Goal: Transaction & Acquisition: Purchase product/service

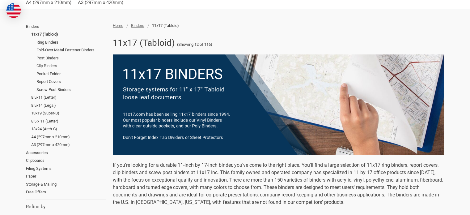
scroll to position [62, 0]
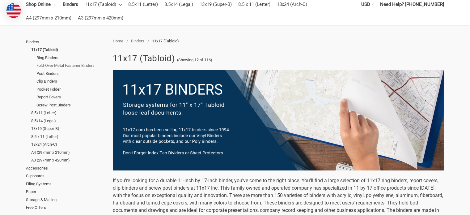
click at [75, 67] on link "Fold-Over Metal Fastener Binders" at bounding box center [71, 65] width 70 height 8
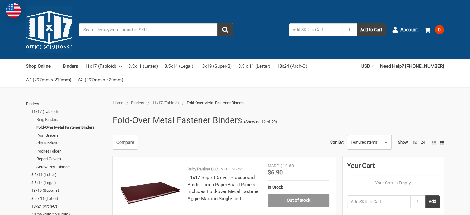
click at [46, 116] on link "Ring Binders" at bounding box center [71, 120] width 70 height 8
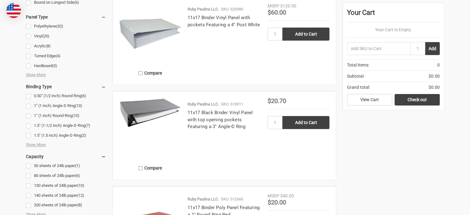
scroll to position [340, 0]
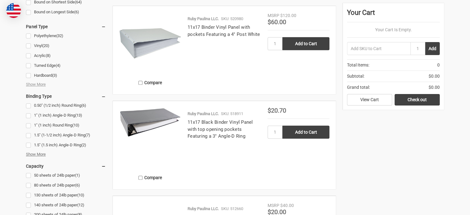
click at [40, 151] on span "Show More" at bounding box center [36, 154] width 20 height 6
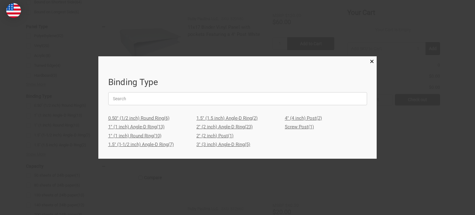
click at [291, 117] on link "4" (4 inch) Post (2)" at bounding box center [326, 118] width 82 height 9
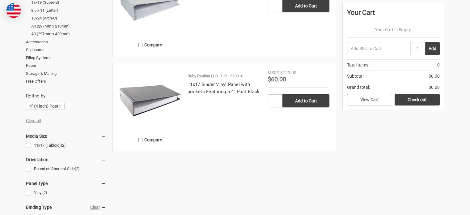
scroll to position [154, 0]
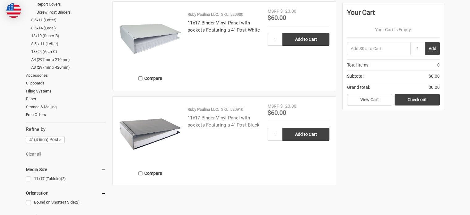
click at [221, 118] on link "11x17 Binder Vinyl Panel with pockets Featuring a 4" Post Black" at bounding box center [224, 121] width 72 height 13
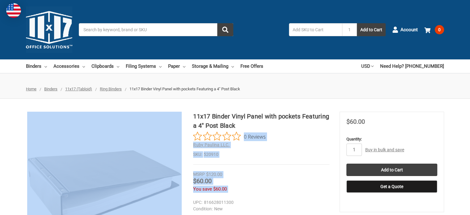
drag, startPoint x: 248, startPoint y: 125, endPoint x: 186, endPoint y: 114, distance: 62.9
click at [186, 114] on div "11x17 Binder Vinyl Panel with pockets Featuring a 4" Post Black 0 Reviews Ruby …" at bounding box center [235, 189] width 470 height 154
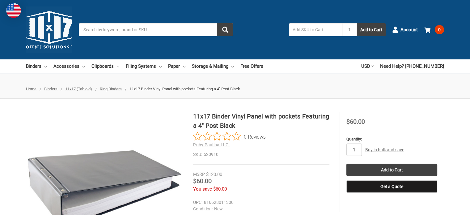
click at [214, 117] on h1 "11x17 Binder Vinyl Panel with pockets Featuring a 4" Post Black" at bounding box center [261, 121] width 136 height 19
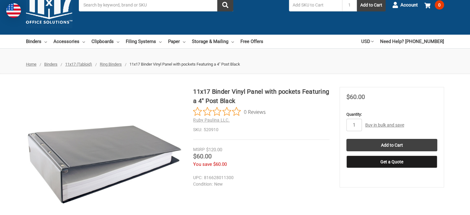
scroll to position [62, 0]
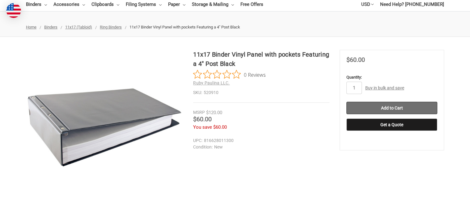
click at [374, 109] on input "Add to Cart" at bounding box center [391, 108] width 91 height 12
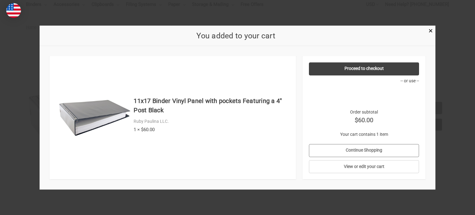
click at [360, 149] on link "Continue Shopping" at bounding box center [364, 150] width 110 height 13
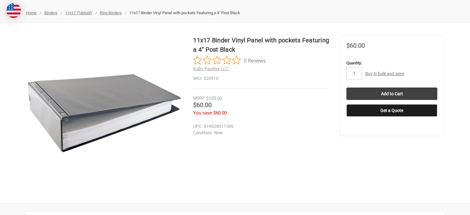
scroll to position [0, 0]
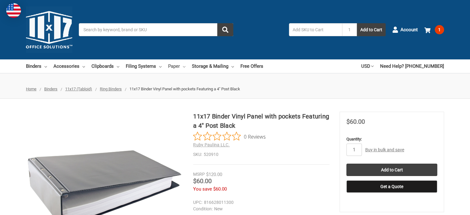
click at [181, 66] on link "Paper" at bounding box center [176, 66] width 17 height 14
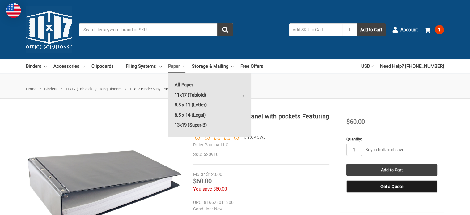
click at [209, 95] on link "11x17 (Tabloid)" at bounding box center [209, 95] width 83 height 10
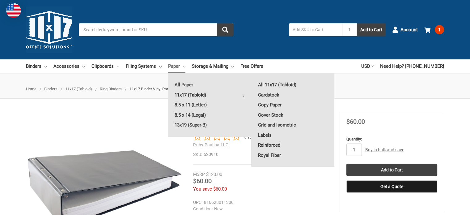
click at [265, 144] on link "Reinforced" at bounding box center [292, 145] width 83 height 10
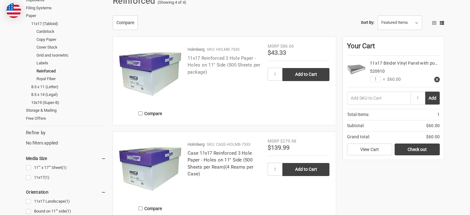
scroll to position [62, 0]
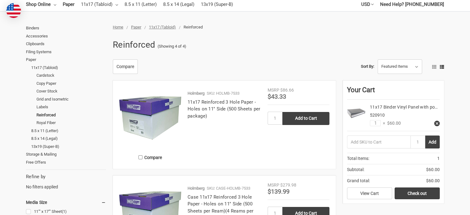
click at [196, 91] on p "Holmberg" at bounding box center [196, 93] width 17 height 6
click at [162, 108] on img at bounding box center [150, 118] width 62 height 62
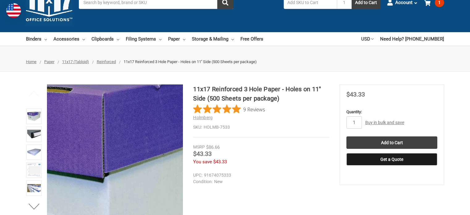
scroll to position [31, 0]
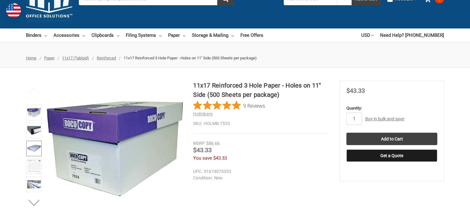
click at [36, 146] on img at bounding box center [34, 148] width 14 height 14
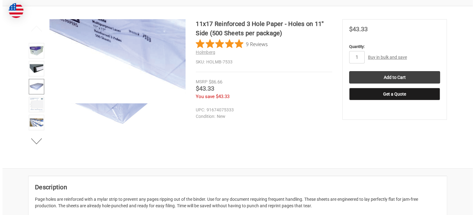
scroll to position [93, 0]
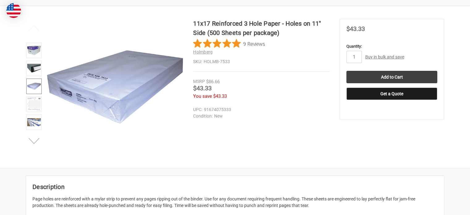
click at [32, 141] on button "Next" at bounding box center [34, 141] width 19 height 12
click at [31, 104] on img at bounding box center [34, 105] width 14 height 14
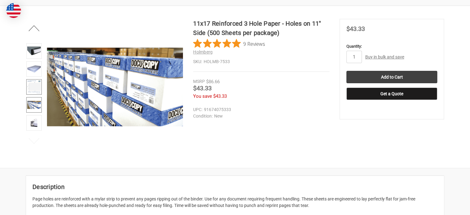
click at [36, 84] on img at bounding box center [34, 87] width 14 height 14
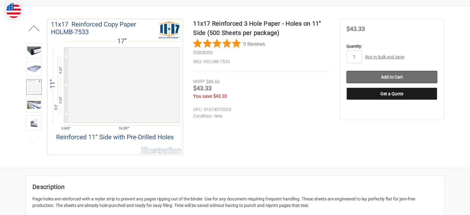
click at [364, 75] on input "Add to Cart" at bounding box center [391, 77] width 91 height 12
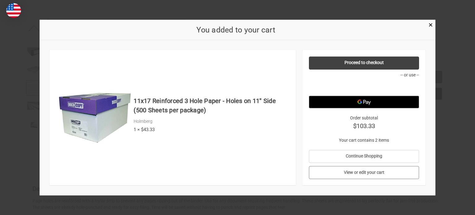
click at [358, 175] on link "View or edit your cart" at bounding box center [364, 172] width 110 height 13
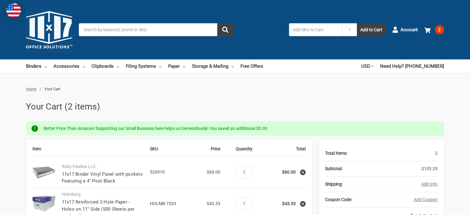
scroll to position [62, 0]
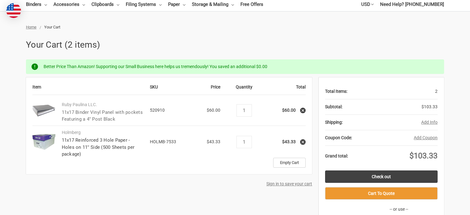
click at [94, 117] on link "11x17 Binder Vinyl Panel with pockets Featuring a 4" Post Black" at bounding box center [102, 115] width 81 height 13
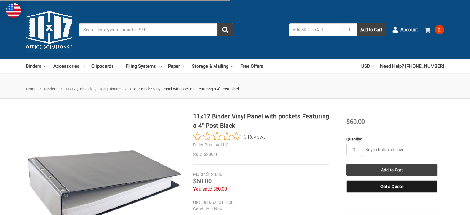
click at [432, 30] on span at bounding box center [428, 30] width 8 height 6
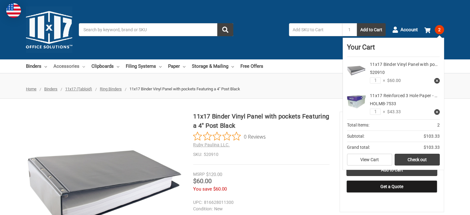
drag, startPoint x: 86, startPoint y: 66, endPoint x: 77, endPoint y: 66, distance: 9.6
click at [86, 66] on ul "Binders All Binders 11x17 (Tabloid) All 11x17 (Tabloid) Ring Binders Fold-Over …" at bounding box center [144, 66] width 237 height 14
click at [77, 66] on link "Accessories" at bounding box center [69, 66] width 32 height 14
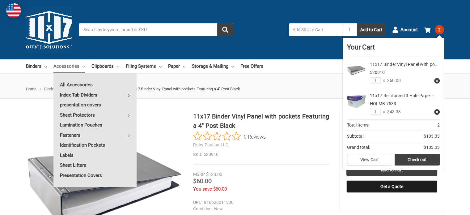
click at [126, 93] on link "Index Tab Dividers" at bounding box center [94, 95] width 83 height 10
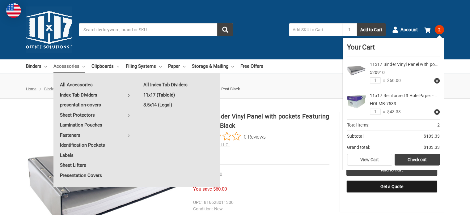
click at [162, 95] on link "11x17 (Tabloid)" at bounding box center [178, 95] width 83 height 10
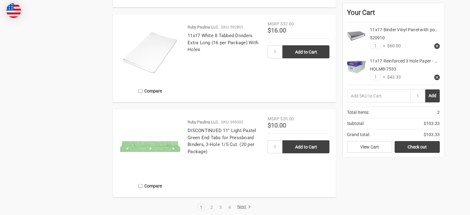
scroll to position [1236, 0]
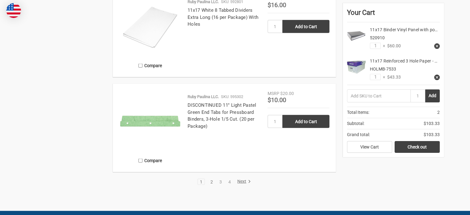
click at [211, 180] on link "2" at bounding box center [211, 181] width 7 height 4
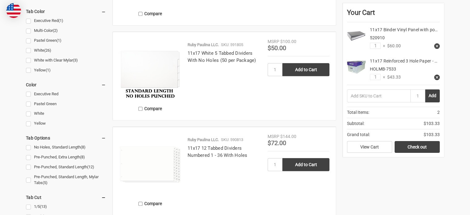
scroll to position [278, 0]
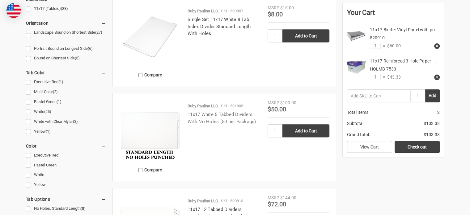
click at [214, 116] on link "11x17 White 5 Tabbed Dividers With No Holes (50 per Package)" at bounding box center [222, 118] width 69 height 13
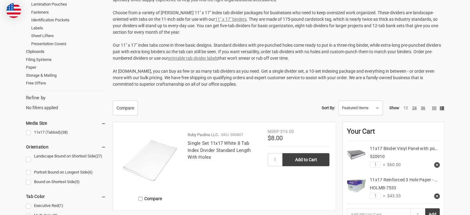
scroll to position [185, 0]
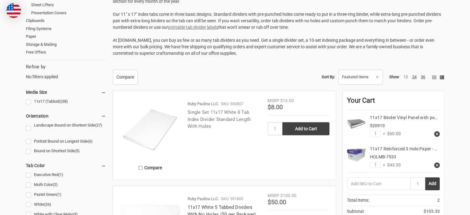
click at [201, 114] on link "Single Set 11x17 White 8 Tab Index Divider Standard Length With Holes" at bounding box center [219, 118] width 63 height 19
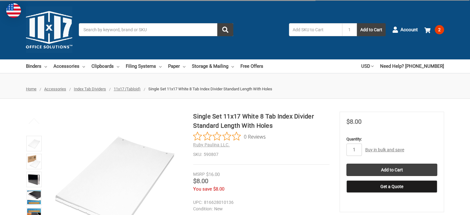
scroll to position [62, 0]
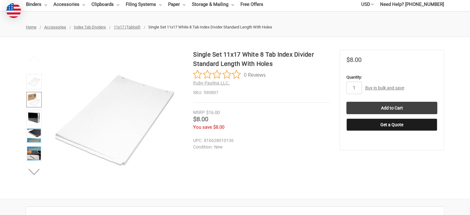
click at [35, 97] on img at bounding box center [34, 100] width 14 height 14
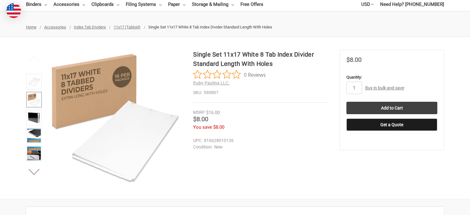
scroll to position [93, 0]
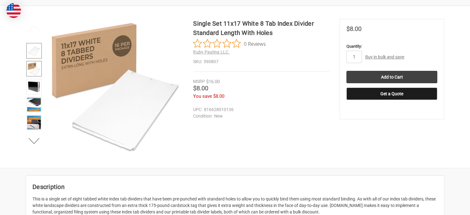
click at [35, 50] on img at bounding box center [34, 51] width 14 height 14
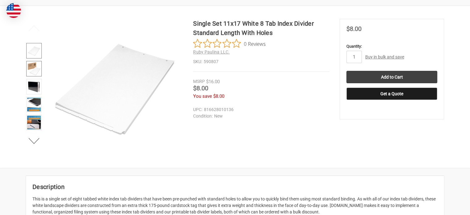
click at [34, 64] on img at bounding box center [34, 69] width 14 height 14
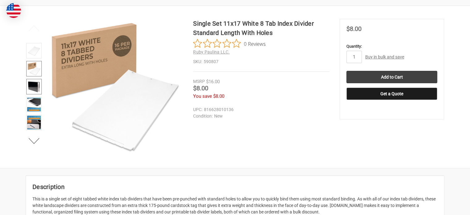
click at [29, 86] on img at bounding box center [34, 87] width 14 height 14
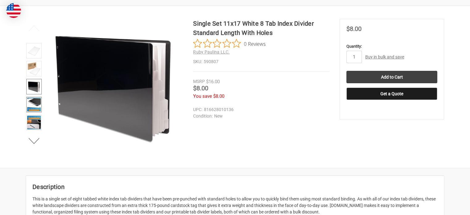
click at [35, 106] on img at bounding box center [34, 105] width 14 height 14
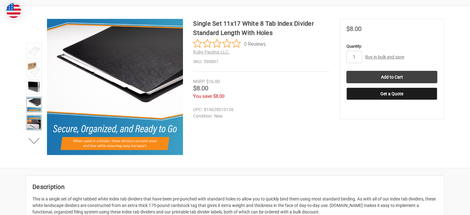
click at [30, 125] on img at bounding box center [34, 123] width 14 height 14
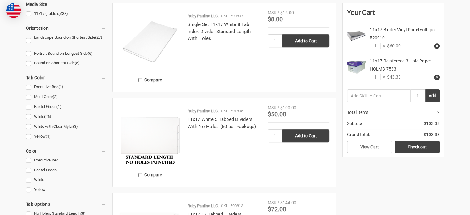
scroll to position [278, 0]
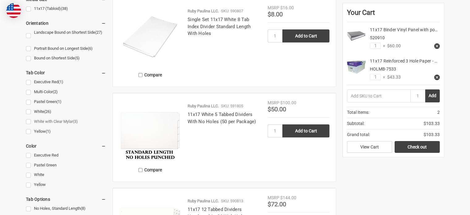
click at [47, 119] on link "White with Clear Mylar (3)" at bounding box center [66, 121] width 80 height 8
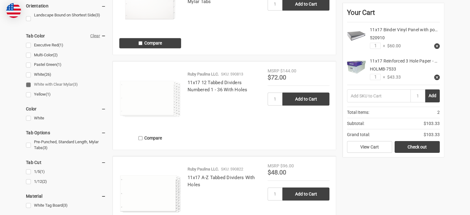
scroll to position [278, 0]
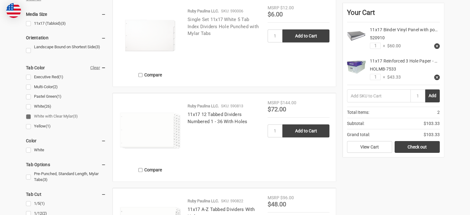
click at [214, 19] on link "Single Set 11x17 White 5 Tab Index Dividers Hole Punched with Mylar Tabs" at bounding box center [223, 26] width 71 height 19
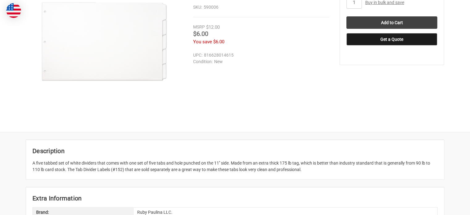
scroll to position [62, 0]
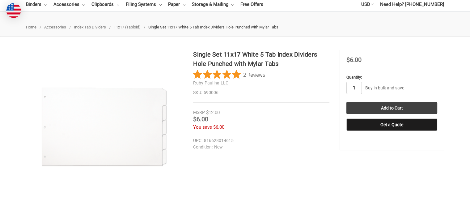
click at [353, 85] on input "1" at bounding box center [353, 88] width 15 height 12
type input "12"
click at [369, 111] on input "Add to Cart" at bounding box center [391, 108] width 91 height 12
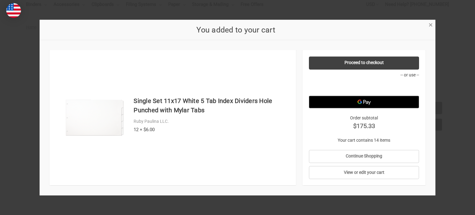
click at [433, 24] on link "×" at bounding box center [430, 24] width 6 height 6
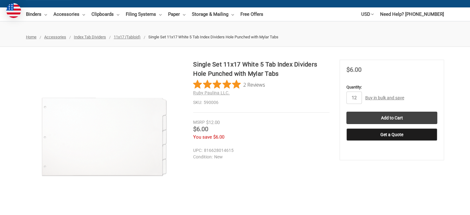
scroll to position [0, 0]
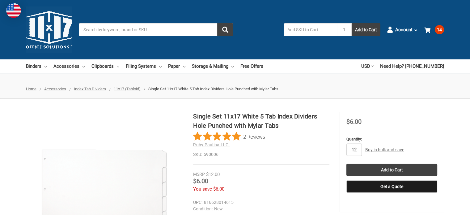
click at [180, 30] on input "Search" at bounding box center [156, 29] width 154 height 13
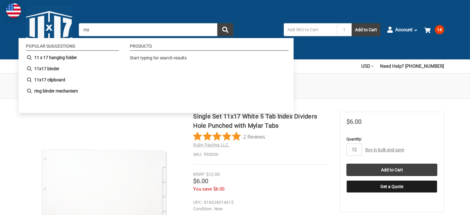
type input "m"
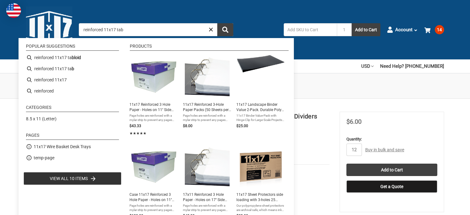
type input "reinforced 11x17 tabs"
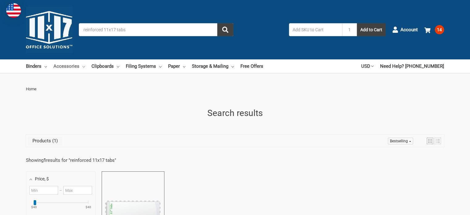
click at [82, 66] on icon at bounding box center [83, 66] width 2 height 2
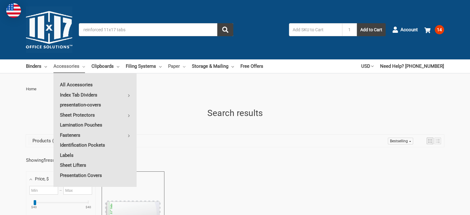
click at [184, 67] on icon at bounding box center [184, 66] width 2 height 2
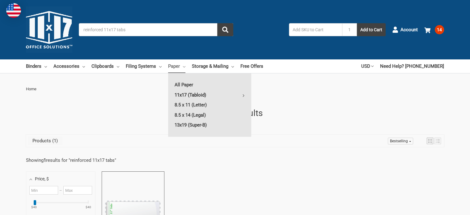
click at [204, 92] on link "11x17 (Tabloid)" at bounding box center [209, 95] width 83 height 10
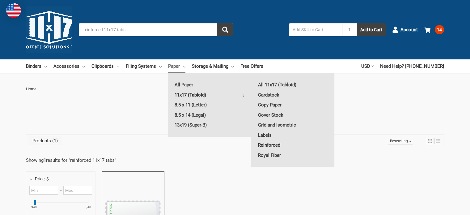
click at [273, 145] on link "Reinforced" at bounding box center [292, 145] width 83 height 10
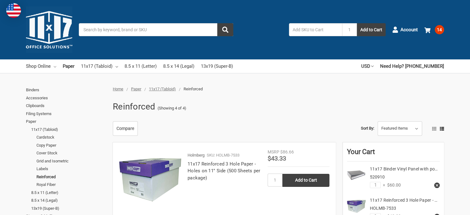
click at [46, 65] on link "Shop Online" at bounding box center [41, 66] width 30 height 14
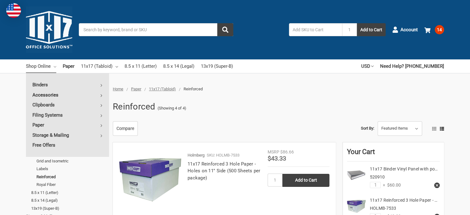
click at [100, 94] on icon at bounding box center [101, 95] width 2 height 2
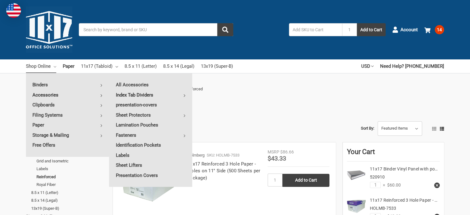
click at [183, 94] on icon at bounding box center [184, 95] width 2 height 2
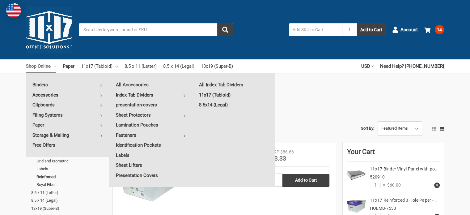
click at [225, 95] on link "11x17 (Tabloid)" at bounding box center [233, 95] width 82 height 10
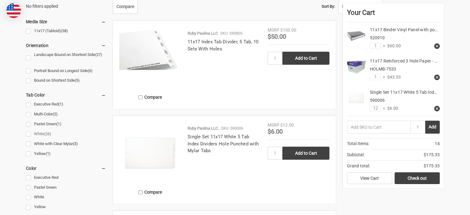
scroll to position [247, 0]
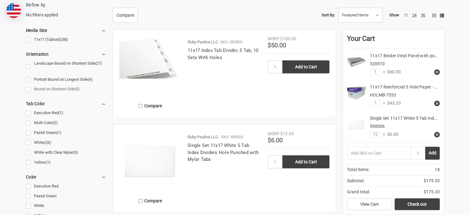
click at [53, 87] on link "Bound on Shortest Side (5)" at bounding box center [66, 89] width 80 height 8
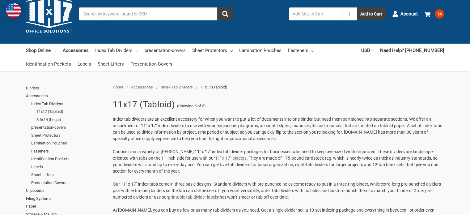
scroll to position [31, 0]
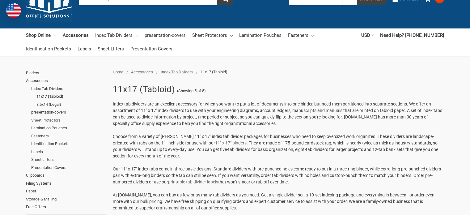
click at [49, 119] on link "Sheet Protectors" at bounding box center [68, 120] width 75 height 8
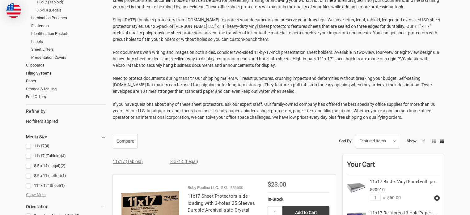
scroll to position [124, 0]
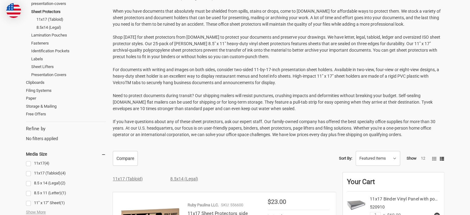
click at [47, 160] on link "11x17 (4)" at bounding box center [66, 163] width 80 height 8
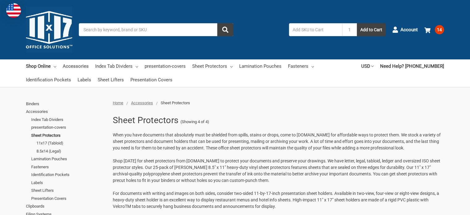
click at [85, 67] on link "Accessories" at bounding box center [76, 66] width 26 height 14
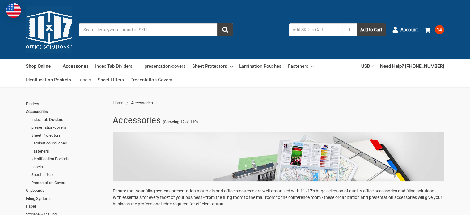
click at [86, 80] on link "Labels" at bounding box center [85, 80] width 14 height 14
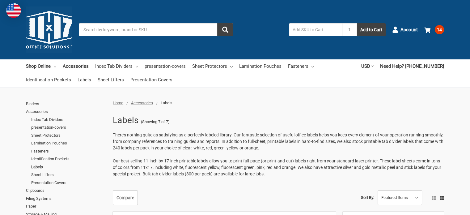
click at [43, 30] on img at bounding box center [49, 29] width 46 height 46
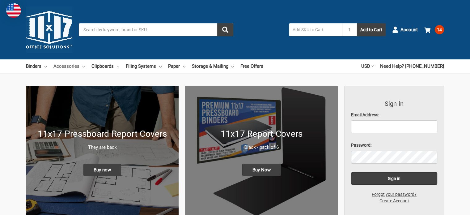
click at [83, 66] on icon at bounding box center [83, 66] width 2 height 2
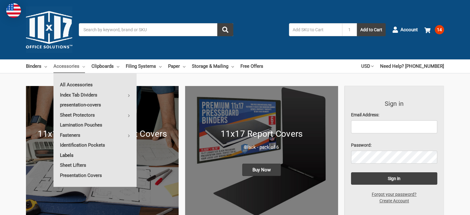
click at [65, 155] on link "Labels" at bounding box center [94, 155] width 83 height 10
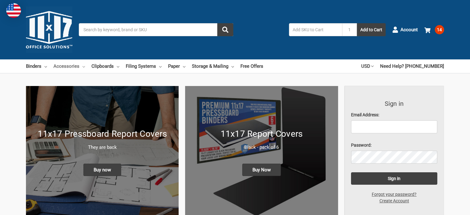
click at [78, 64] on link "Accessories" at bounding box center [69, 66] width 32 height 14
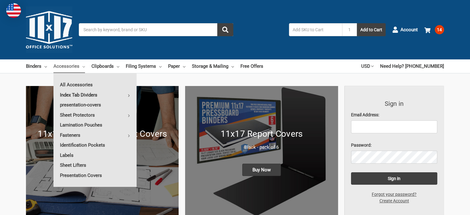
click at [129, 95] on icon at bounding box center [129, 95] width 2 height 2
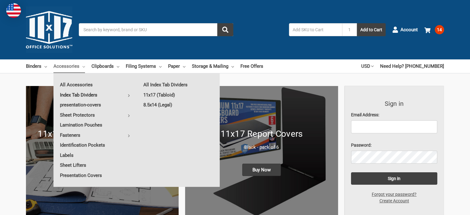
click at [84, 95] on link "Index Tab Dividers" at bounding box center [94, 95] width 83 height 10
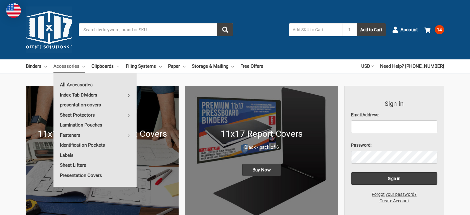
click at [83, 96] on link "Index Tab Dividers" at bounding box center [94, 95] width 83 height 10
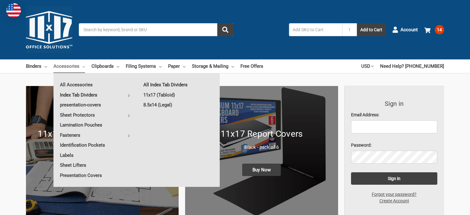
click at [161, 84] on link "All Index Tab Dividers" at bounding box center [178, 85] width 83 height 10
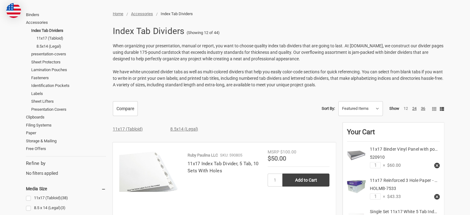
scroll to position [93, 0]
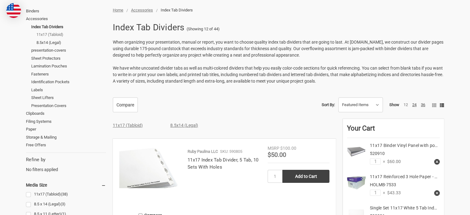
click at [53, 33] on link "11x17 (Tabloid)" at bounding box center [71, 35] width 70 height 8
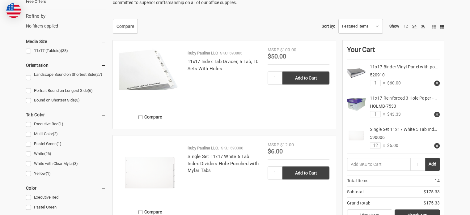
scroll to position [278, 0]
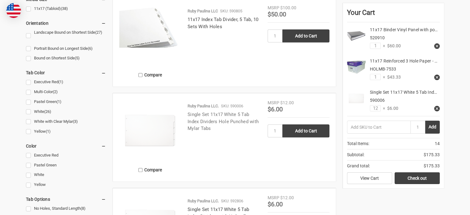
click at [204, 122] on link "Single Set 11x17 White 5 Tab Index Dividers Hole Punched with Mylar Tabs" at bounding box center [223, 121] width 71 height 19
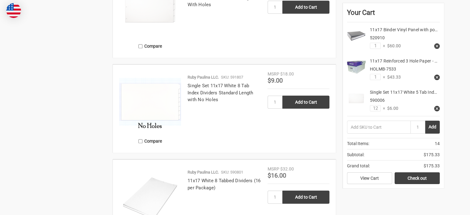
scroll to position [772, 0]
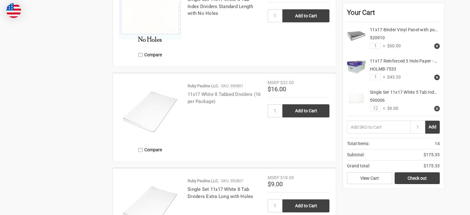
click at [209, 102] on link "11x17 White 8 Tabbed Dividers (16 per Package)" at bounding box center [224, 97] width 73 height 13
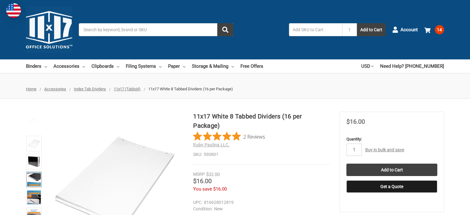
click at [37, 180] on img at bounding box center [34, 179] width 14 height 14
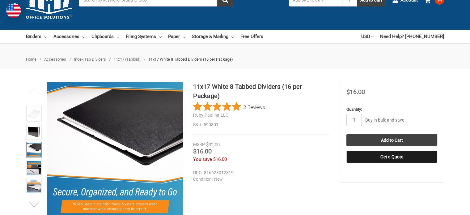
scroll to position [62, 0]
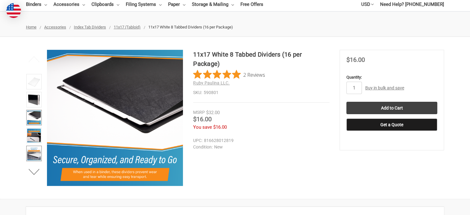
click at [34, 157] on img at bounding box center [34, 153] width 14 height 14
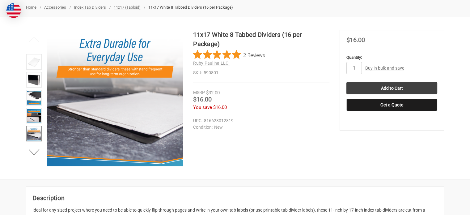
scroll to position [93, 0]
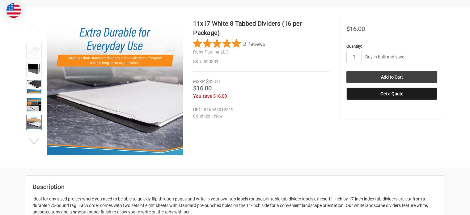
click at [37, 143] on button "Next" at bounding box center [34, 141] width 19 height 12
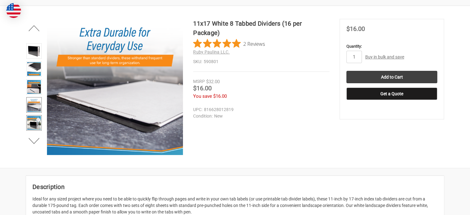
click at [39, 118] on img at bounding box center [34, 123] width 14 height 14
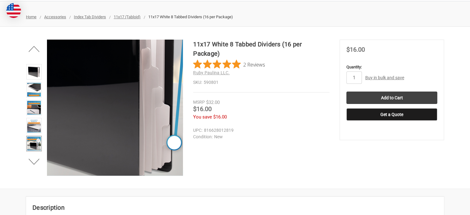
scroll to position [62, 0]
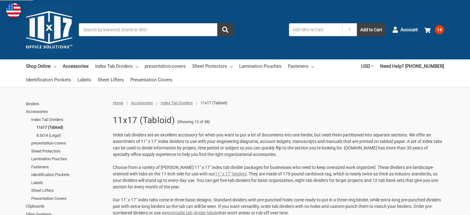
click at [123, 31] on input "Search" at bounding box center [156, 29] width 154 height 13
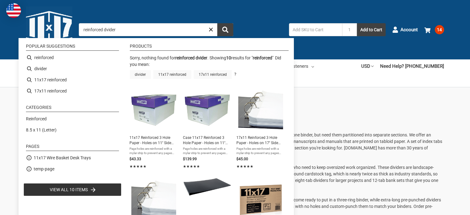
type input "reinforced"
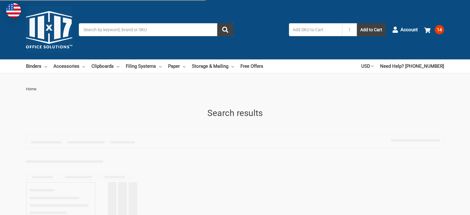
type input "reinforced"
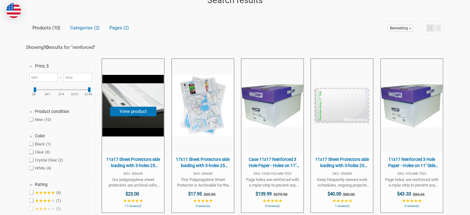
scroll to position [124, 0]
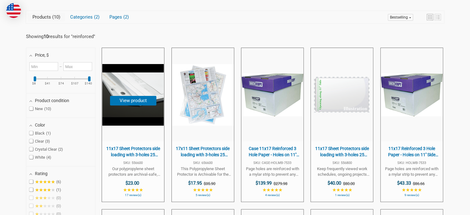
click at [135, 152] on span "11x17 Sheet Protectors side loading with 3-holes 25 Sleeves Durable Archival sa…" at bounding box center [133, 152] width 56 height 12
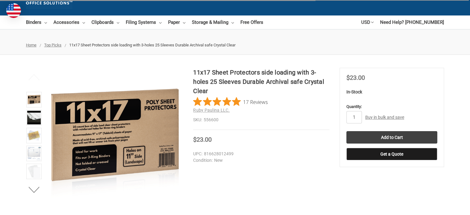
scroll to position [62, 0]
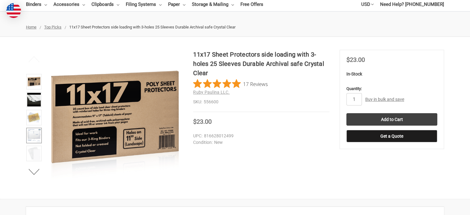
click at [30, 132] on img at bounding box center [34, 136] width 14 height 14
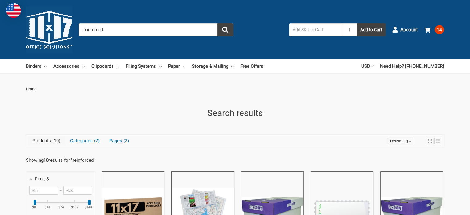
click at [116, 31] on input "reinforced" at bounding box center [156, 29] width 154 height 13
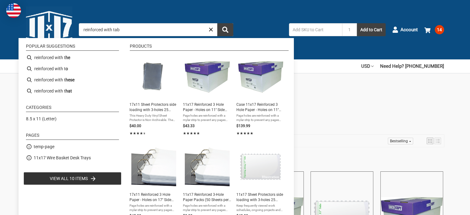
type input "reinforced with tabs"
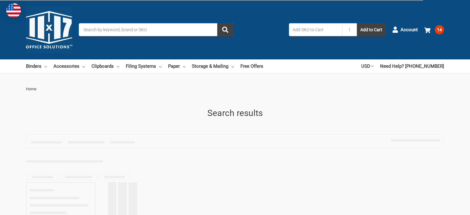
type input "reinforced with tabs"
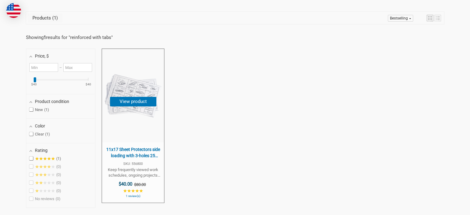
scroll to position [124, 0]
click at [151, 155] on span "11x17 Sheet Protectors side loading with 3-holes 25 Sleeves Heavy Gauge Non-Arc…" at bounding box center [133, 152] width 56 height 12
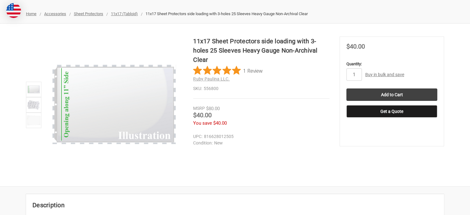
scroll to position [31, 0]
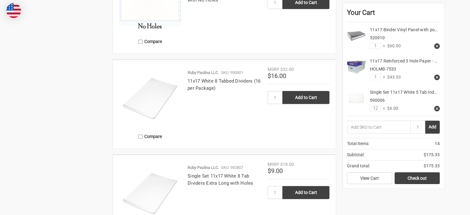
scroll to position [741, 0]
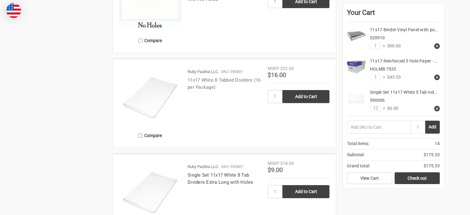
click at [215, 84] on h4 "11x17 White 8 Tabbed Dividers (16 per Package)" at bounding box center [225, 84] width 74 height 14
click at [193, 81] on link "11x17 White 8 Tabbed Dividers (16 per Package)" at bounding box center [224, 83] width 73 height 13
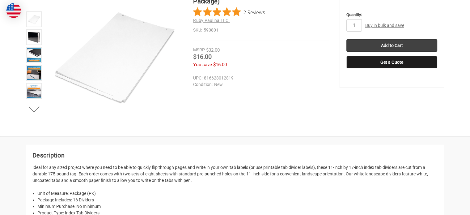
scroll to position [124, 0]
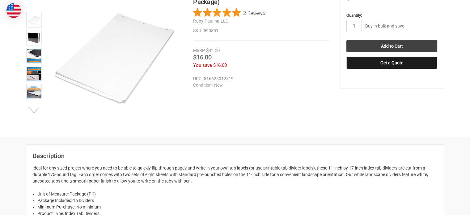
click at [36, 110] on button "Next" at bounding box center [34, 110] width 19 height 12
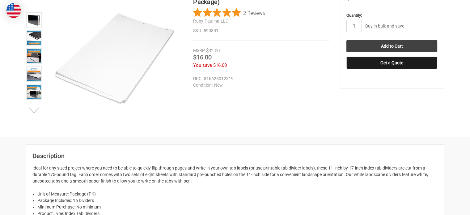
click at [35, 108] on button "Next" at bounding box center [34, 110] width 19 height 12
click at [32, 93] on img at bounding box center [34, 92] width 14 height 14
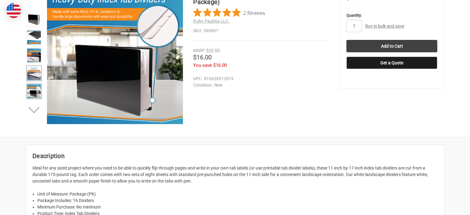
click at [31, 70] on img at bounding box center [34, 73] width 14 height 14
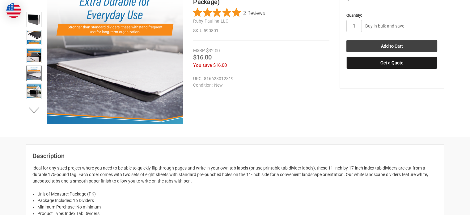
scroll to position [93, 0]
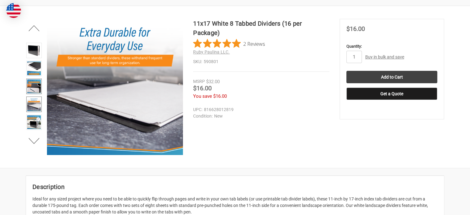
click at [33, 84] on img at bounding box center [34, 86] width 14 height 14
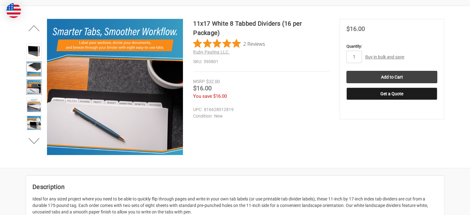
click at [38, 68] on img at bounding box center [34, 69] width 14 height 14
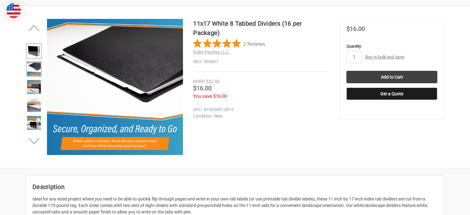
click at [37, 54] on img at bounding box center [34, 51] width 14 height 14
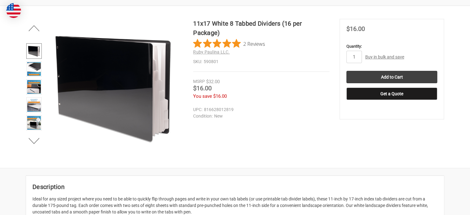
click at [37, 53] on img at bounding box center [34, 51] width 14 height 14
click at [40, 67] on img at bounding box center [34, 69] width 14 height 14
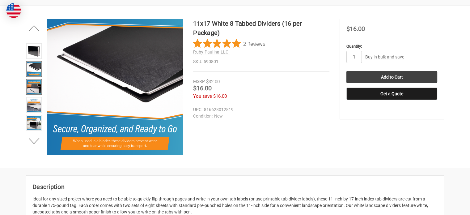
click at [38, 82] on img at bounding box center [34, 87] width 14 height 14
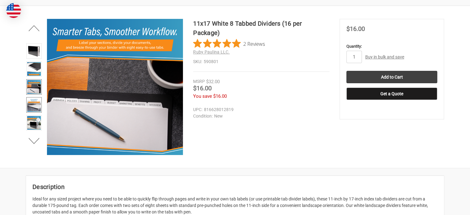
click at [29, 101] on img at bounding box center [34, 105] width 14 height 14
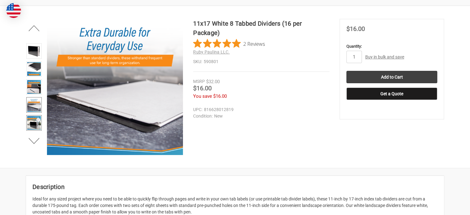
click at [31, 118] on img at bounding box center [34, 123] width 14 height 14
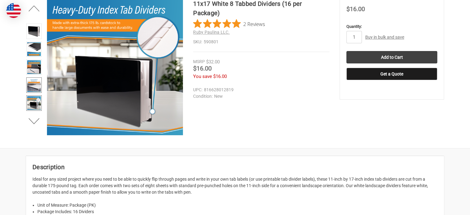
scroll to position [124, 0]
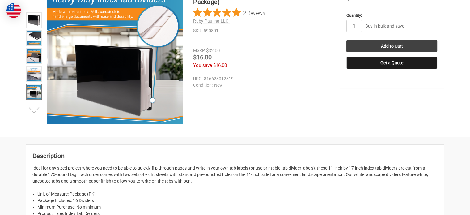
click at [35, 110] on button "Next" at bounding box center [34, 110] width 19 height 12
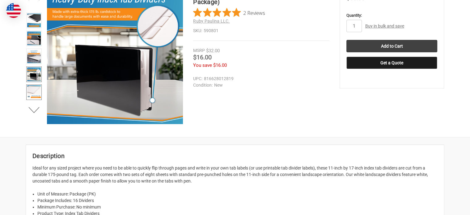
click at [38, 89] on img at bounding box center [34, 92] width 14 height 14
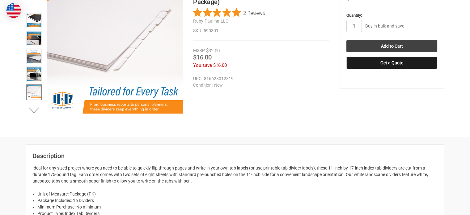
scroll to position [154, 0]
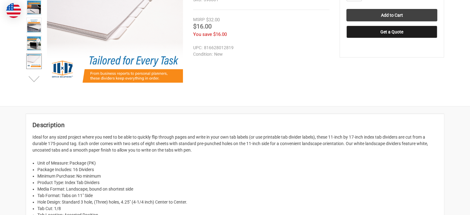
click at [36, 79] on button "Next" at bounding box center [34, 79] width 19 height 12
click at [36, 55] on img at bounding box center [34, 61] width 14 height 14
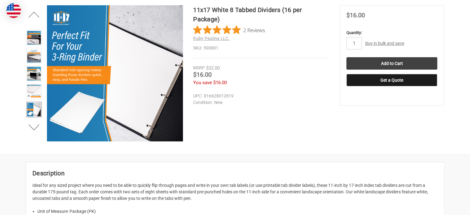
scroll to position [93, 0]
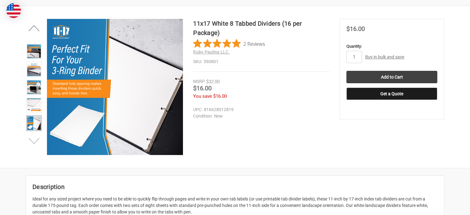
click at [31, 139] on button "Next" at bounding box center [34, 141] width 19 height 12
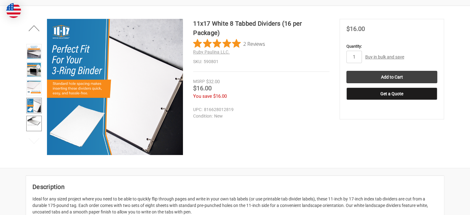
click at [36, 119] on img at bounding box center [34, 120] width 14 height 9
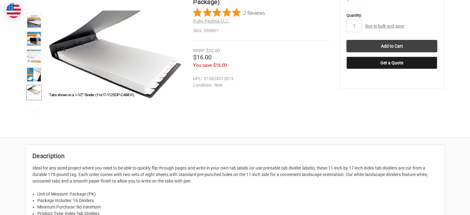
scroll to position [62, 0]
